Goal: Book appointment/travel/reservation

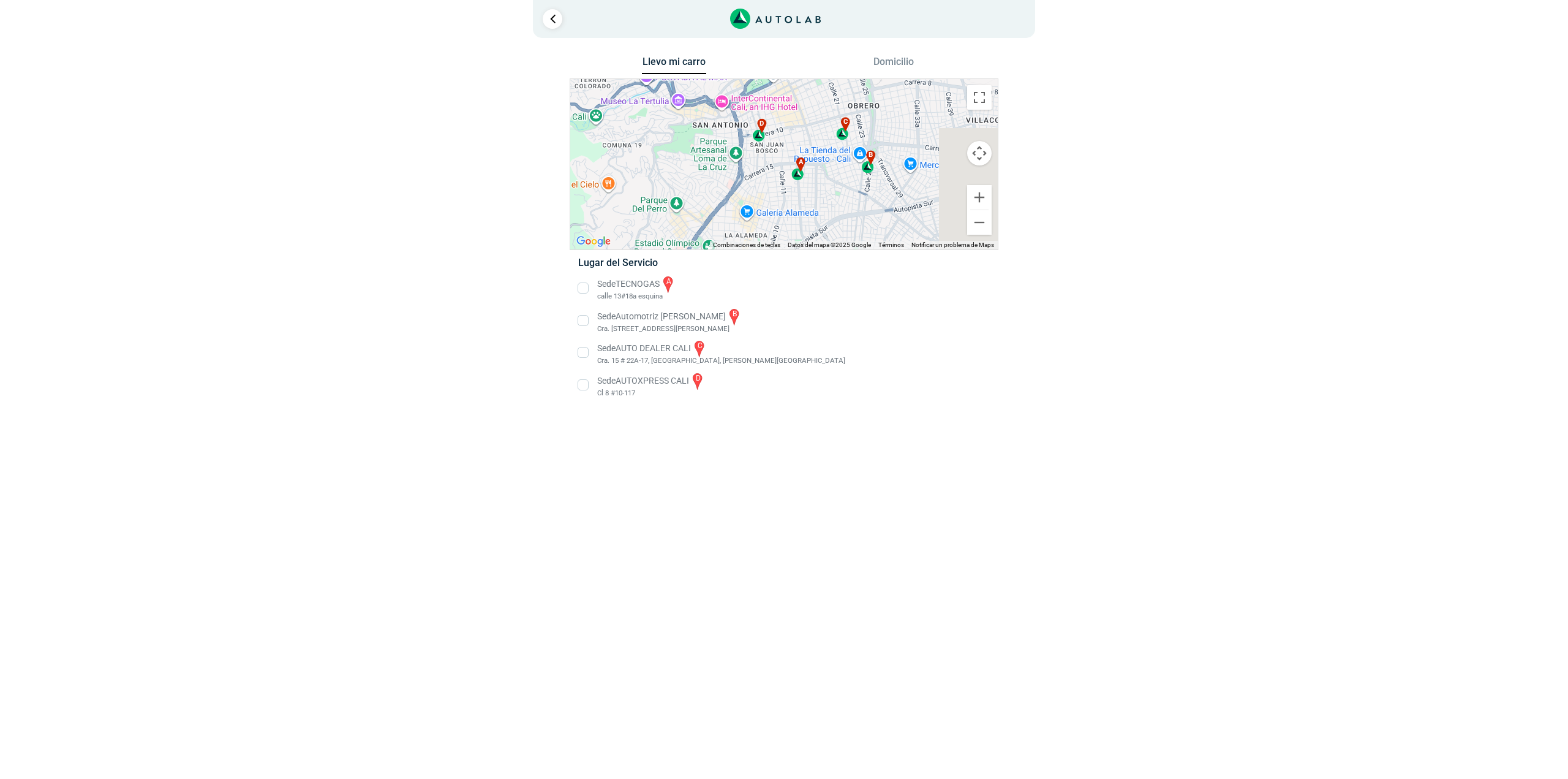
drag, startPoint x: 774, startPoint y: 159, endPoint x: 725, endPoint y: 201, distance: 64.5
click at [725, 201] on div "a b c d" at bounding box center [784, 164] width 428 height 170
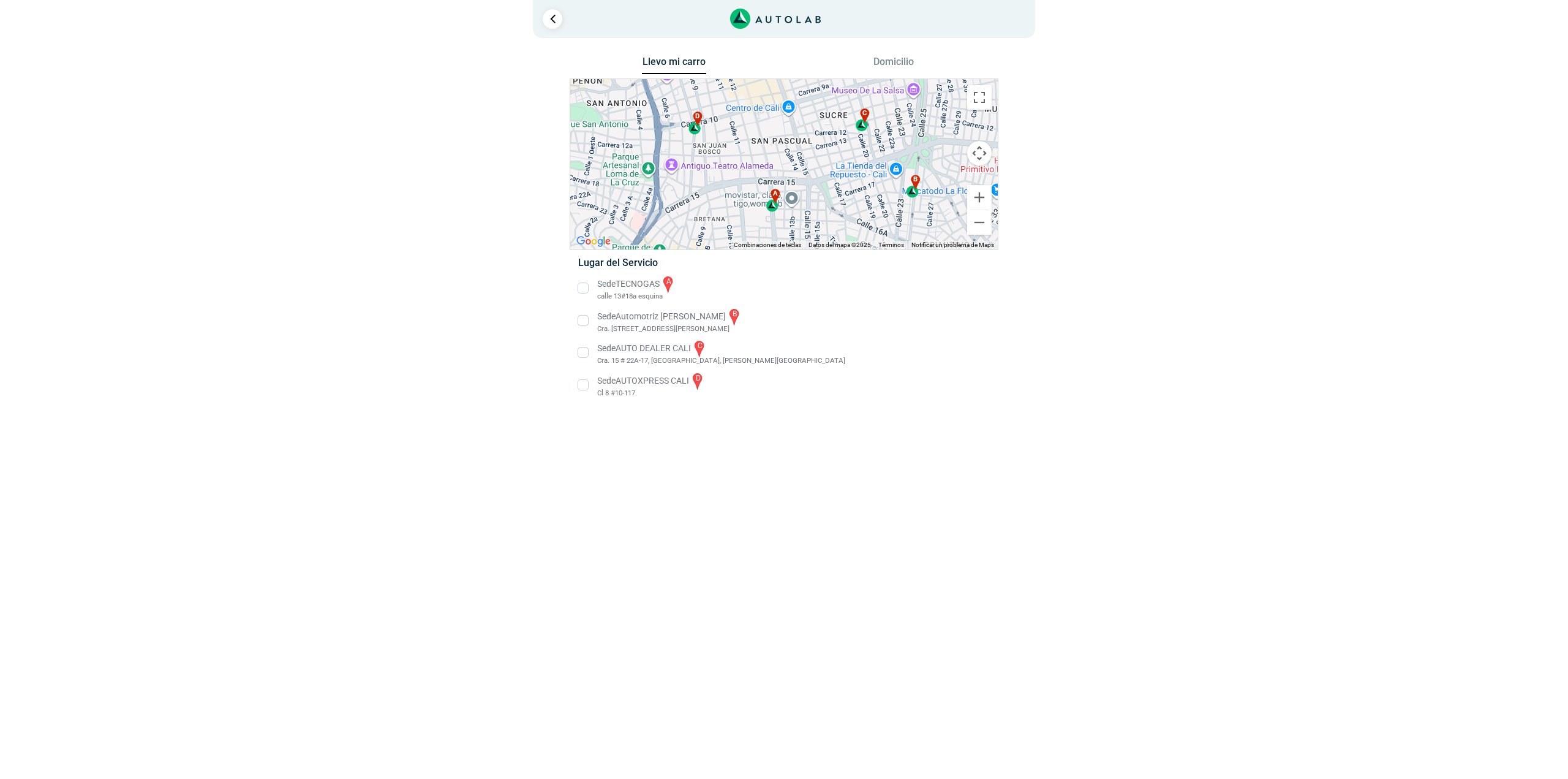
drag, startPoint x: 770, startPoint y: 179, endPoint x: 775, endPoint y: 150, distance: 29.4
click at [775, 150] on div "a b c d" at bounding box center [784, 164] width 428 height 170
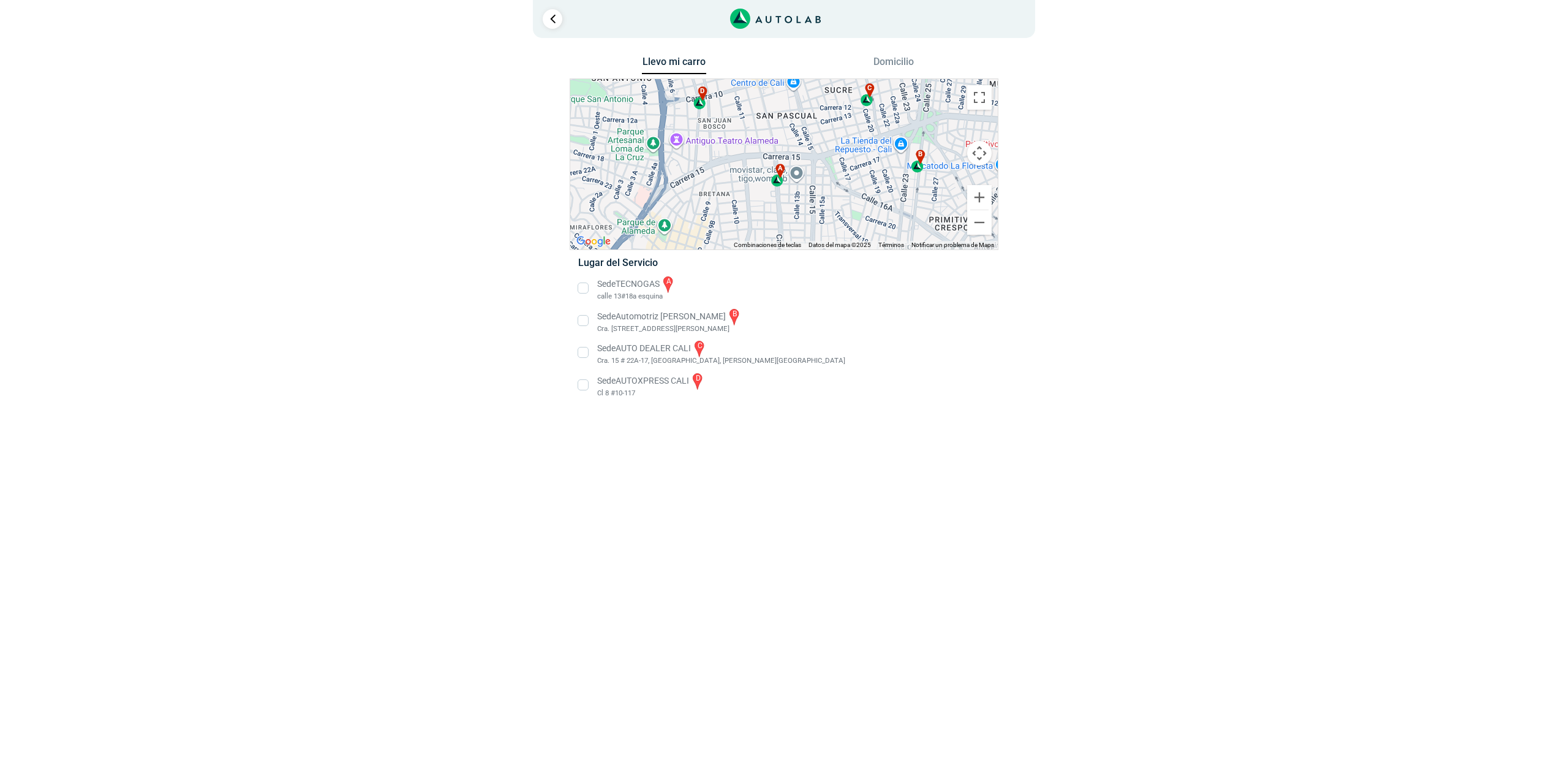
drag, startPoint x: 753, startPoint y: 233, endPoint x: 757, endPoint y: 207, distance: 26.3
click at [757, 207] on div "a b c d" at bounding box center [784, 164] width 428 height 170
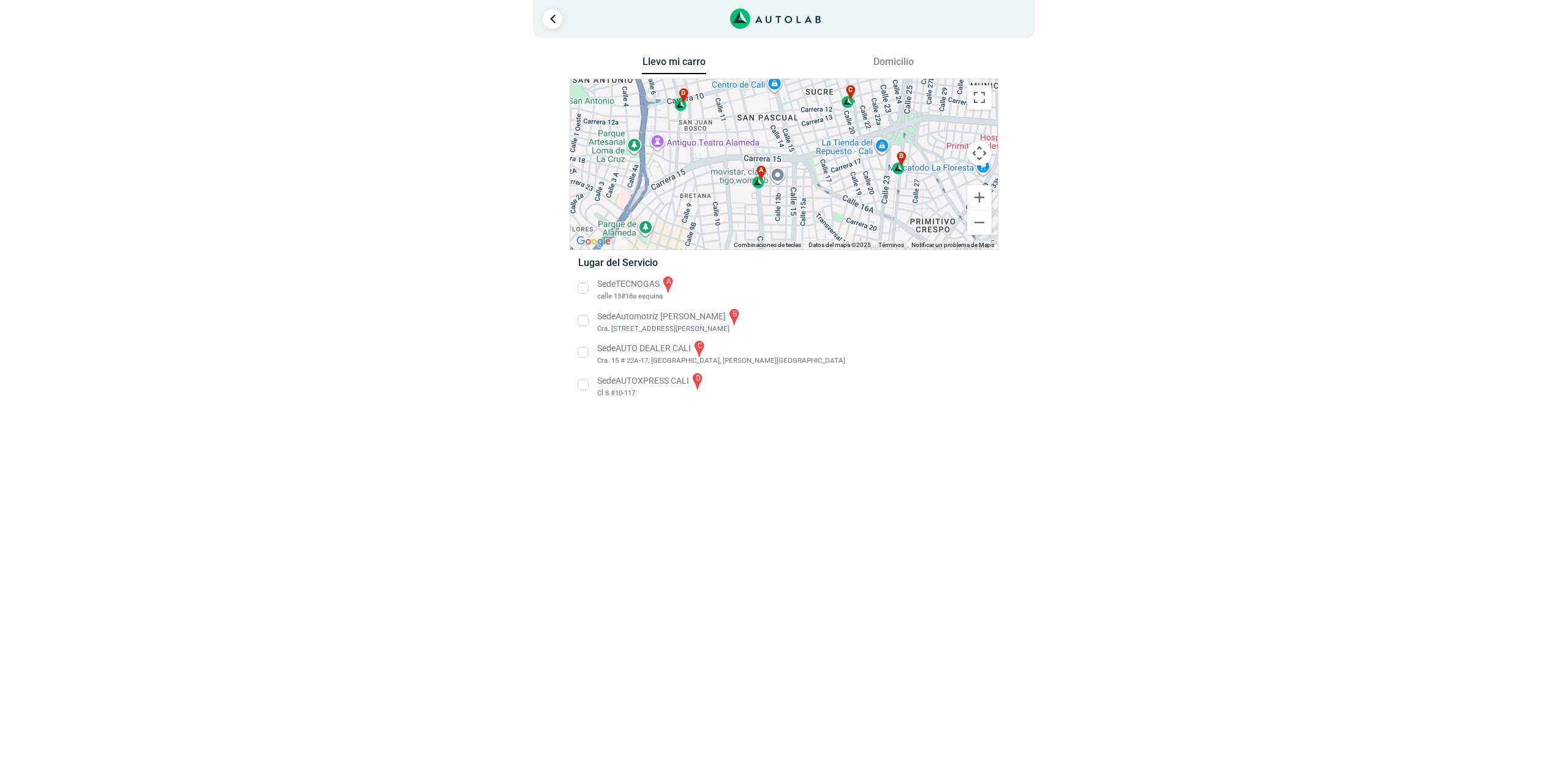
drag, startPoint x: 909, startPoint y: 201, endPoint x: 896, endPoint y: 202, distance: 13.0
click at [896, 202] on div "a b c d" at bounding box center [784, 164] width 428 height 170
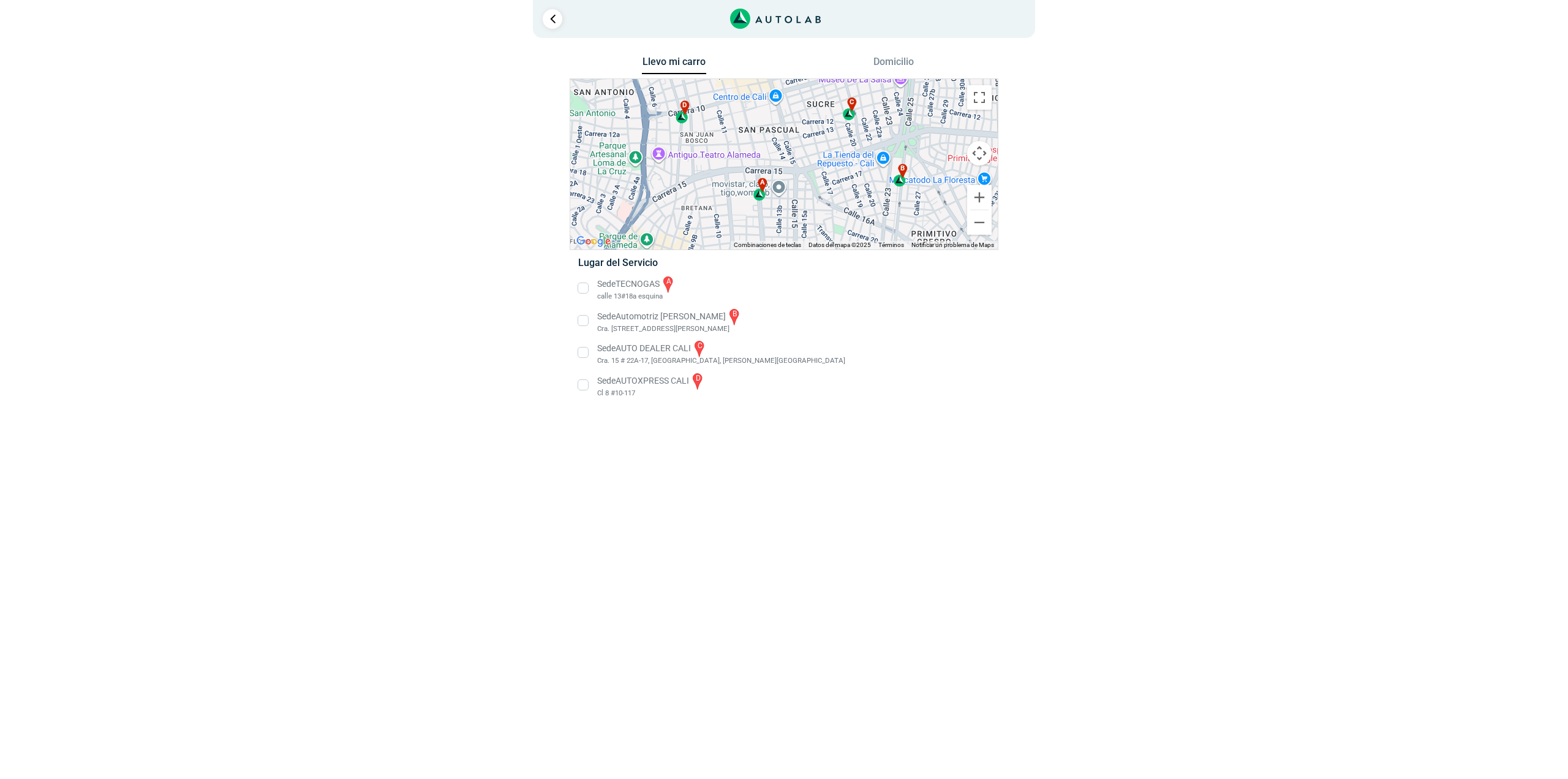
drag, startPoint x: 839, startPoint y: 202, endPoint x: 843, endPoint y: 222, distance: 20.4
click at [843, 222] on div "a b c d" at bounding box center [784, 164] width 428 height 170
drag, startPoint x: 865, startPoint y: 358, endPoint x: 848, endPoint y: 263, distance: 96.5
click at [865, 359] on li "Sede AUTO DEALER CALI c [STREET_ADDRESS][PERSON_NAME]" at bounding box center [783, 353] width 429 height 28
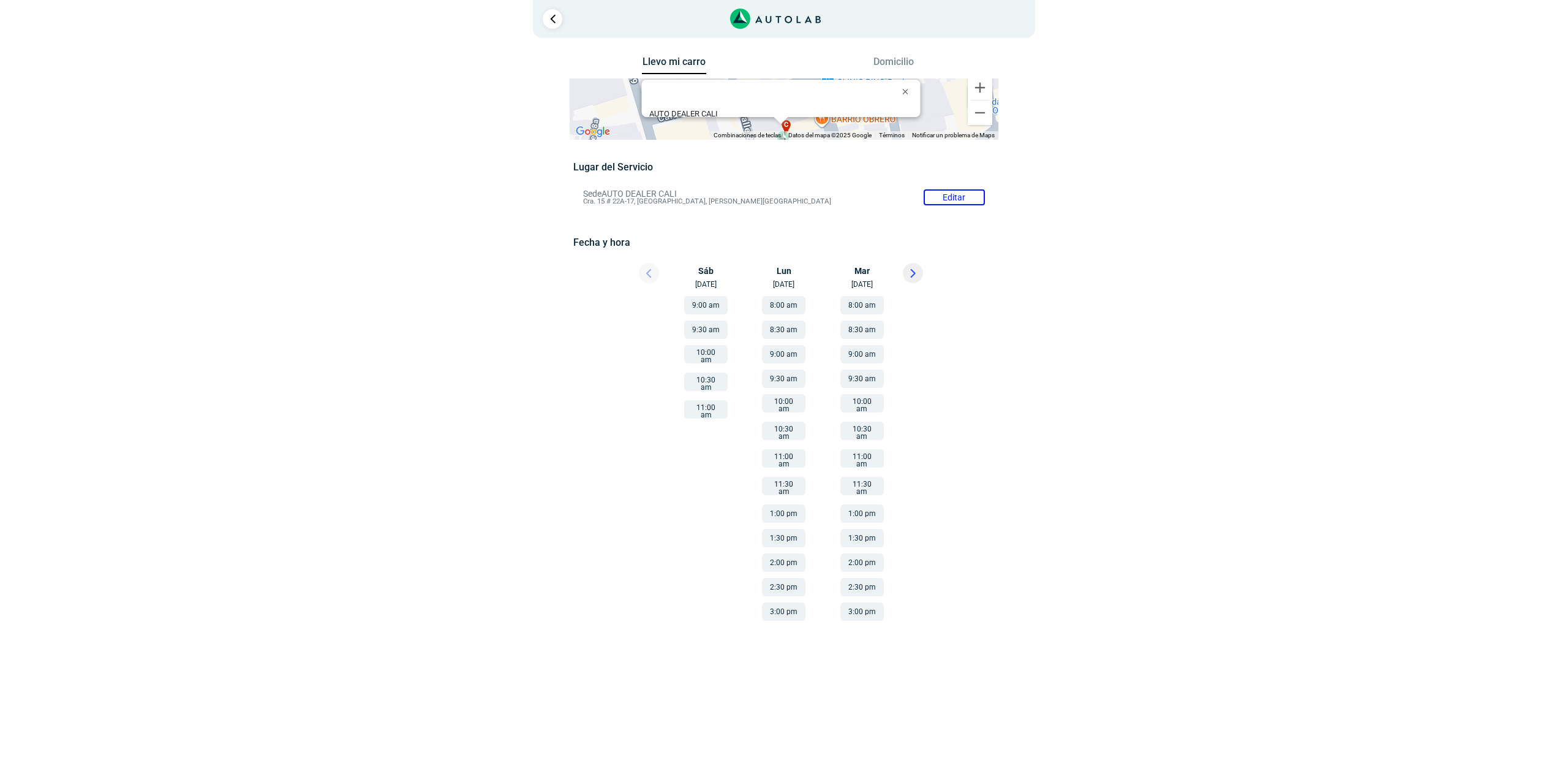
click at [712, 309] on button "9:00 am" at bounding box center [706, 305] width 43 height 18
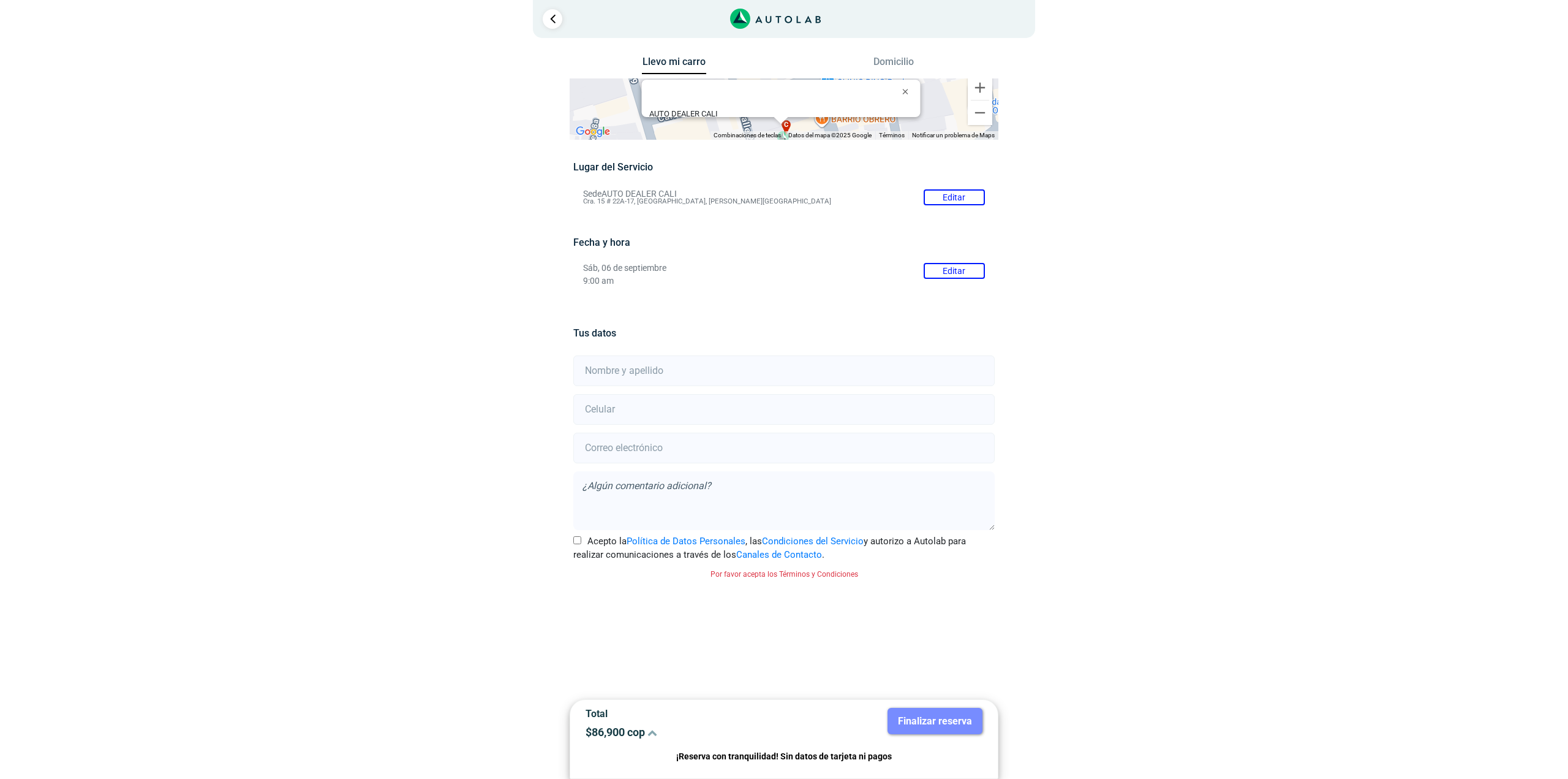
click at [1367, 231] on div "× ¡Reserva tranquilo! Sin datos de tarjeta ni pagos Aquí puedes ver tus servici…" at bounding box center [784, 333] width 1568 height 666
